Goal: Task Accomplishment & Management: Use online tool/utility

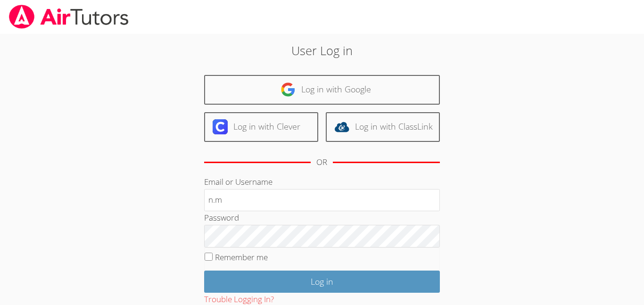
click at [287, 211] on div "Password" at bounding box center [322, 229] width 236 height 36
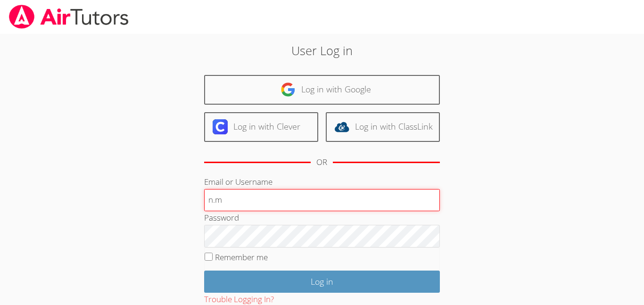
click at [283, 206] on input "n.m" at bounding box center [322, 200] width 236 height 23
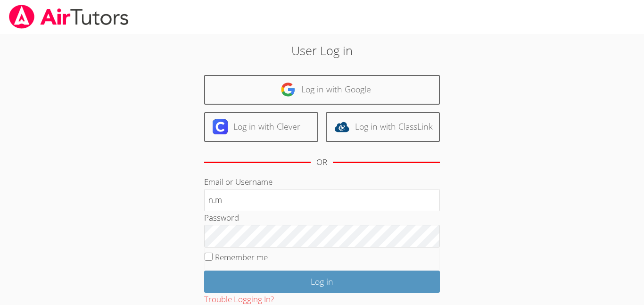
click at [294, 215] on div "Password" at bounding box center [322, 229] width 236 height 36
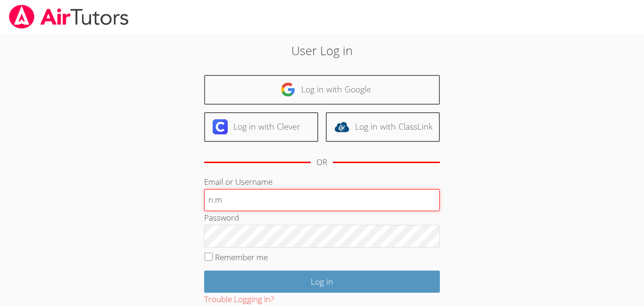
click at [291, 209] on input "n.m" at bounding box center [322, 200] width 236 height 23
type input "n"
click at [280, 209] on input "n.m" at bounding box center [322, 200] width 236 height 23
click at [276, 201] on input "n.m" at bounding box center [322, 200] width 236 height 23
click at [258, 200] on input "n.mares" at bounding box center [322, 200] width 236 height 23
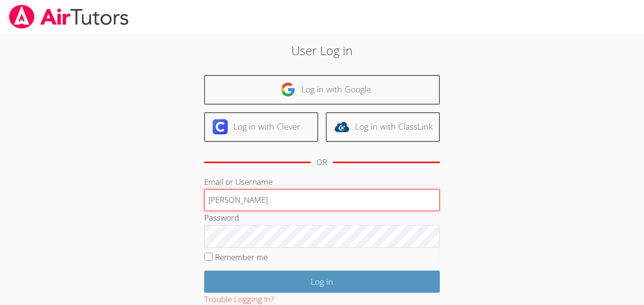
click at [258, 200] on input "n.mares" at bounding box center [322, 200] width 236 height 23
type input "n"
drag, startPoint x: 320, startPoint y: 203, endPoint x: 323, endPoint y: 208, distance: 6.2
click at [323, 208] on input "Email or Username" at bounding box center [322, 200] width 236 height 23
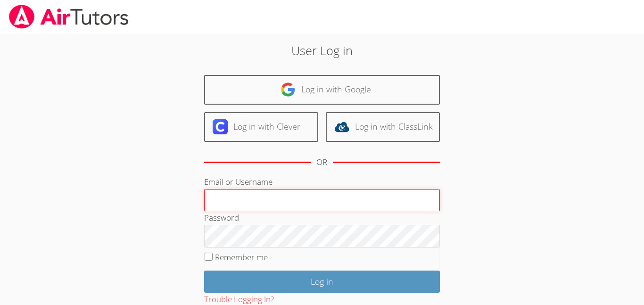
click at [323, 208] on input "Email or Username" at bounding box center [322, 200] width 236 height 23
type input ";"
type input "i"
type input "\"
click at [219, 206] on input "Email or Username" at bounding box center [322, 200] width 236 height 23
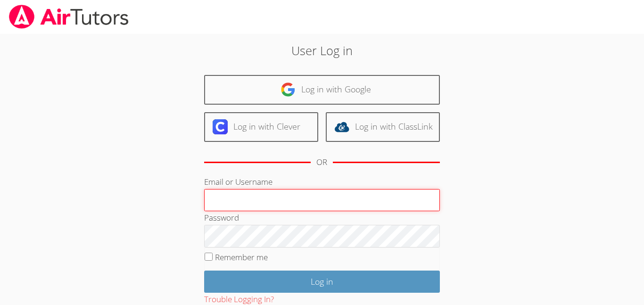
click at [235, 208] on input "Email or Username" at bounding box center [322, 200] width 236 height 23
click at [249, 197] on input "Email or Username" at bounding box center [322, 200] width 236 height 23
click at [249, 200] on input "Email or Username" at bounding box center [322, 200] width 236 height 23
type input "n.mares1@lodiusd.org"
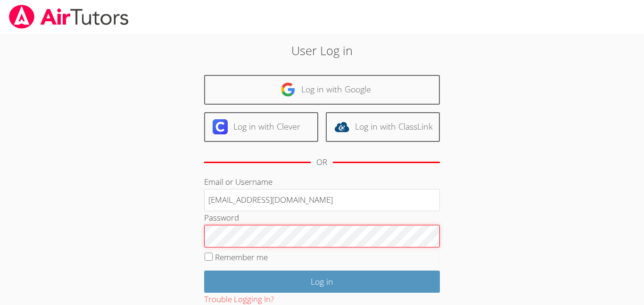
click at [204, 271] on input "Log in" at bounding box center [322, 282] width 236 height 22
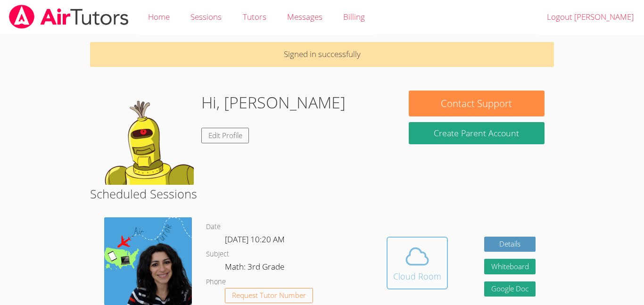
click at [421, 282] on div "Cloud Room" at bounding box center [417, 276] width 48 height 13
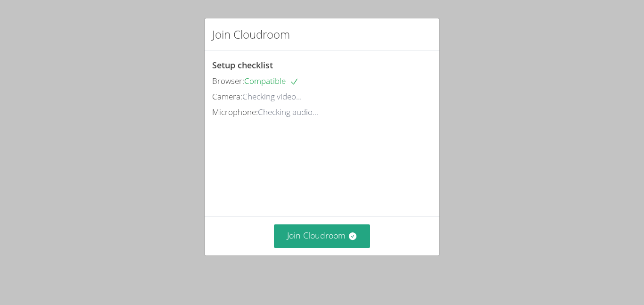
click at [421, 282] on div "Join Cloudroom Setup checklist Browser: Compatible Camera: Checking video... Mi…" at bounding box center [322, 152] width 644 height 305
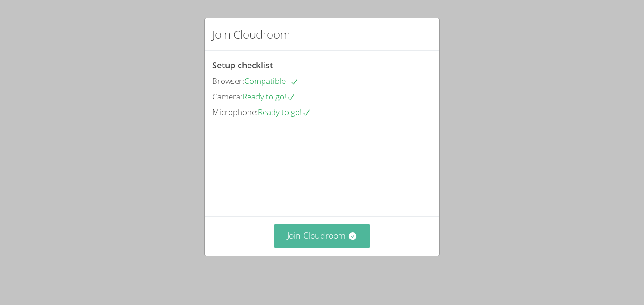
click at [329, 236] on button "Join Cloudroom" at bounding box center [322, 236] width 97 height 23
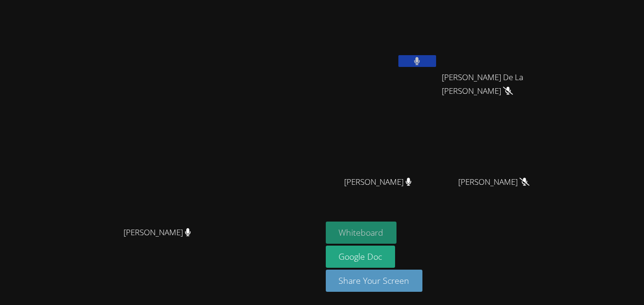
click at [397, 232] on button "Whiteboard" at bounding box center [361, 233] width 71 height 22
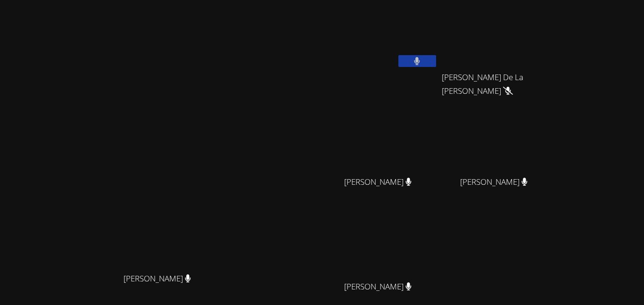
click at [436, 58] on button at bounding box center [418, 61] width 38 height 12
click at [436, 65] on button at bounding box center [418, 61] width 38 height 12
click at [436, 59] on button at bounding box center [418, 61] width 38 height 12
click at [436, 63] on button at bounding box center [418, 61] width 38 height 12
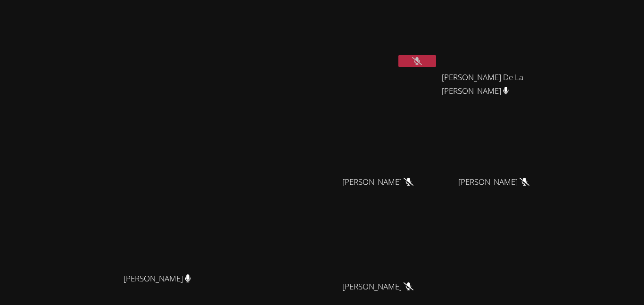
click at [436, 64] on button at bounding box center [418, 61] width 38 height 12
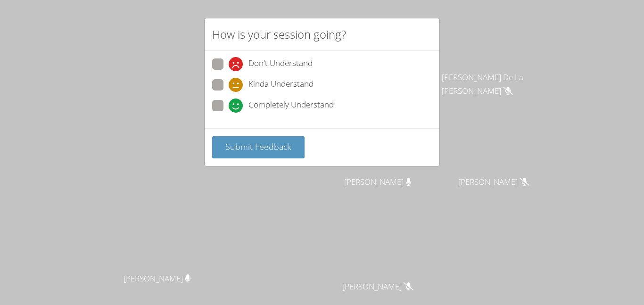
click at [229, 113] on span at bounding box center [229, 113] width 0 height 0
click at [229, 105] on input "Completely Understand" at bounding box center [233, 104] width 8 height 8
radio input "true"
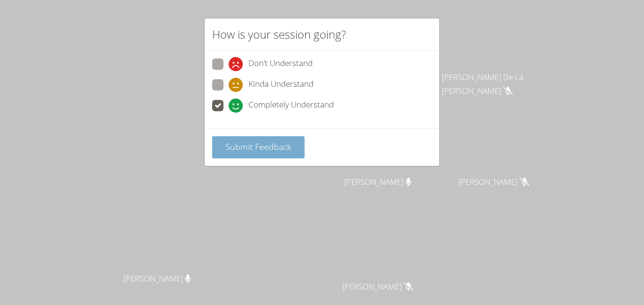
click at [245, 145] on span "Submit Feedback" at bounding box center [259, 146] width 66 height 11
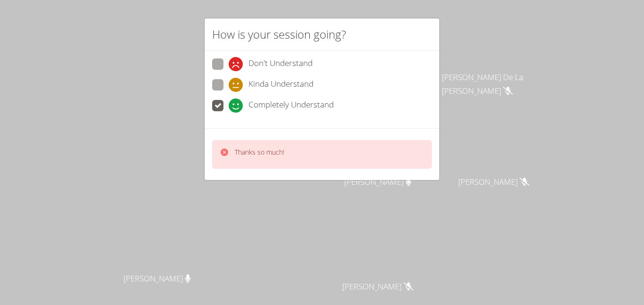
click at [226, 148] on icon at bounding box center [224, 152] width 9 height 9
click at [226, 150] on icon at bounding box center [225, 153] width 8 height 8
click at [223, 150] on icon at bounding box center [225, 153] width 8 height 8
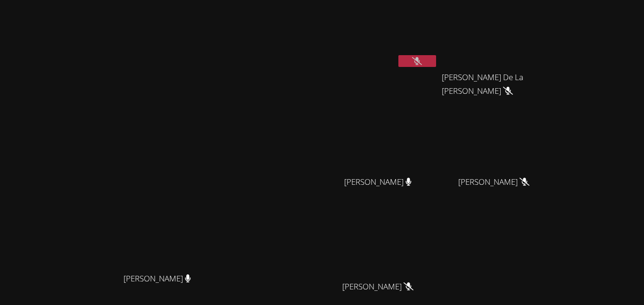
click at [422, 59] on icon at bounding box center [417, 61] width 10 height 8
click at [436, 58] on button at bounding box center [418, 61] width 38 height 12
